Goal: Go to known website: Go to known website

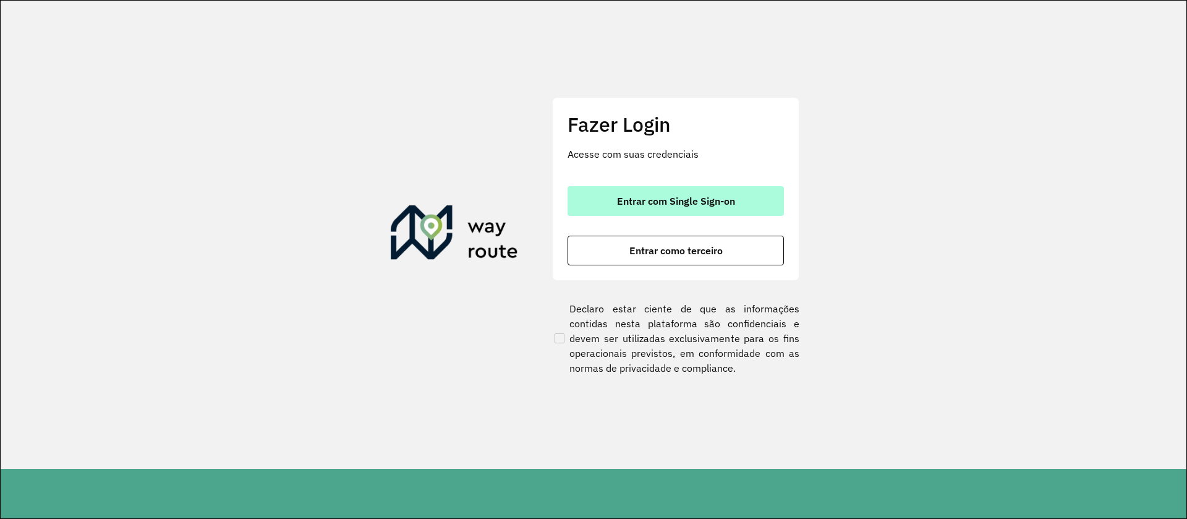
click at [681, 194] on button "Entrar com Single Sign-on" at bounding box center [676, 201] width 216 height 30
